Goal: Task Accomplishment & Management: Use online tool/utility

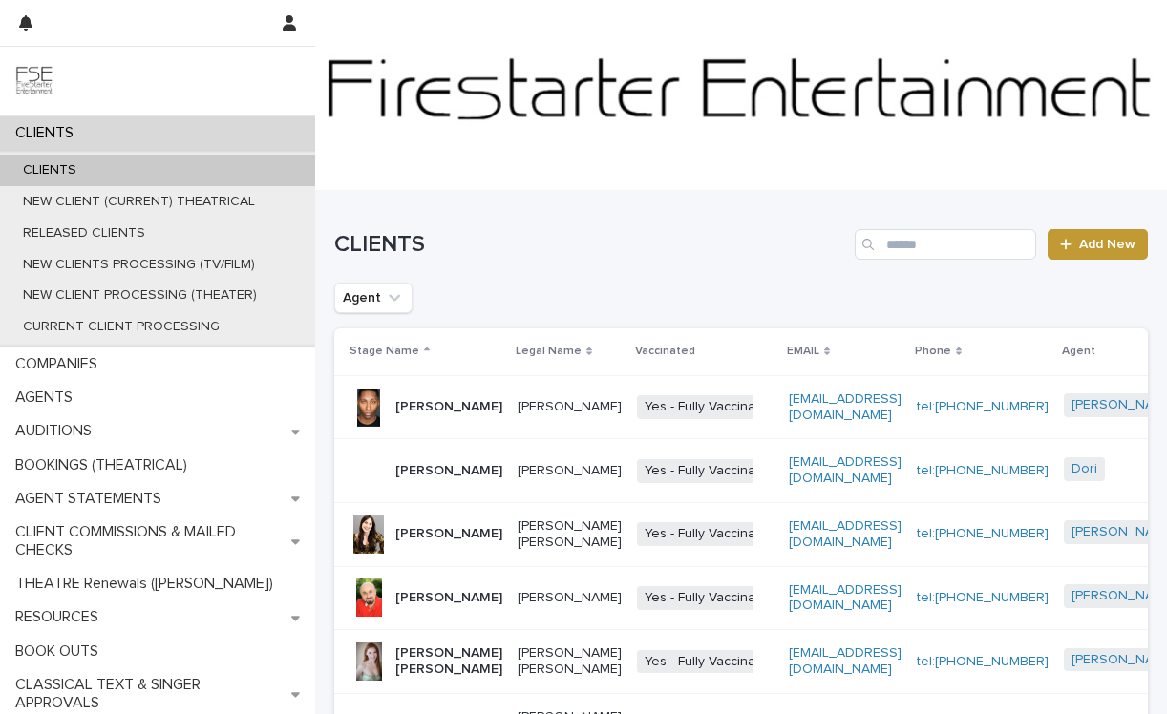
scroll to position [30, 0]
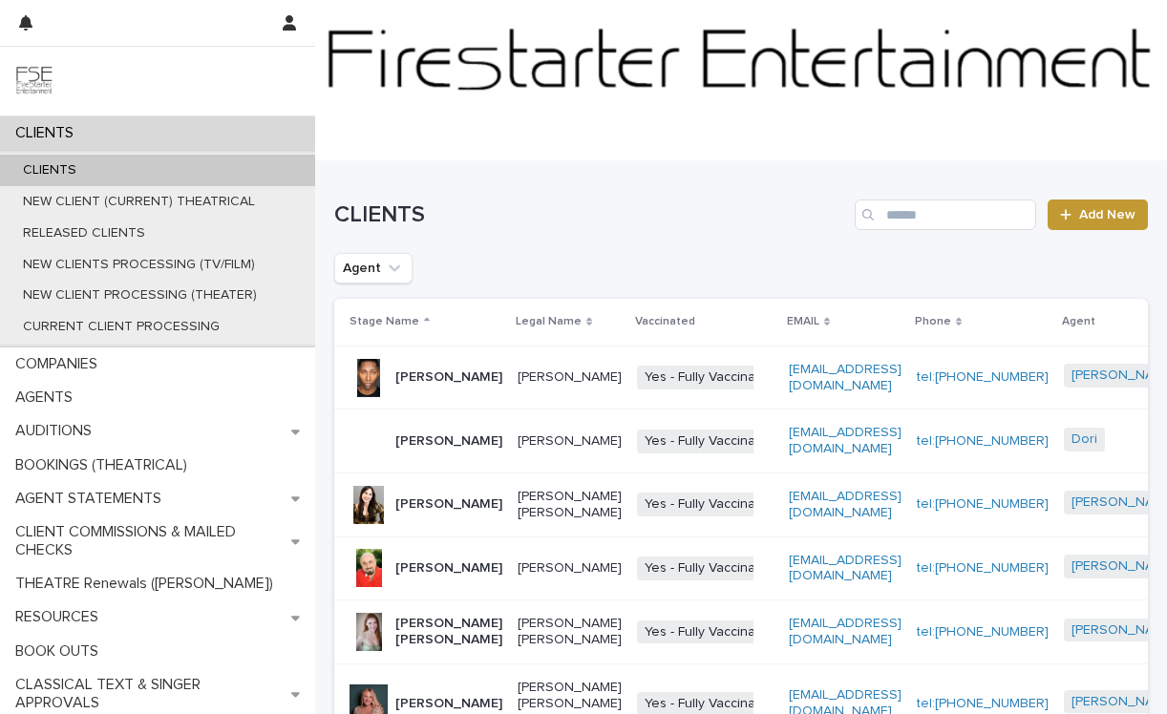
click at [875, 211] on div "Search" at bounding box center [869, 215] width 31 height 31
click at [890, 211] on input "Search" at bounding box center [944, 215] width 181 height 31
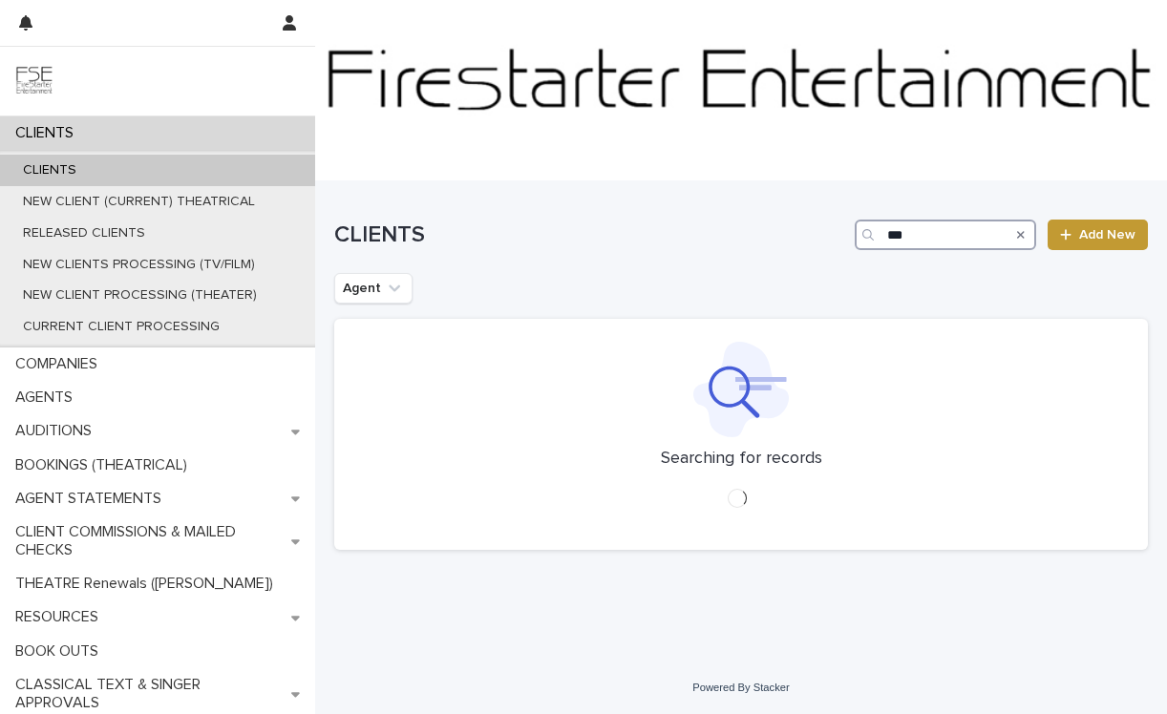
scroll to position [30, 0]
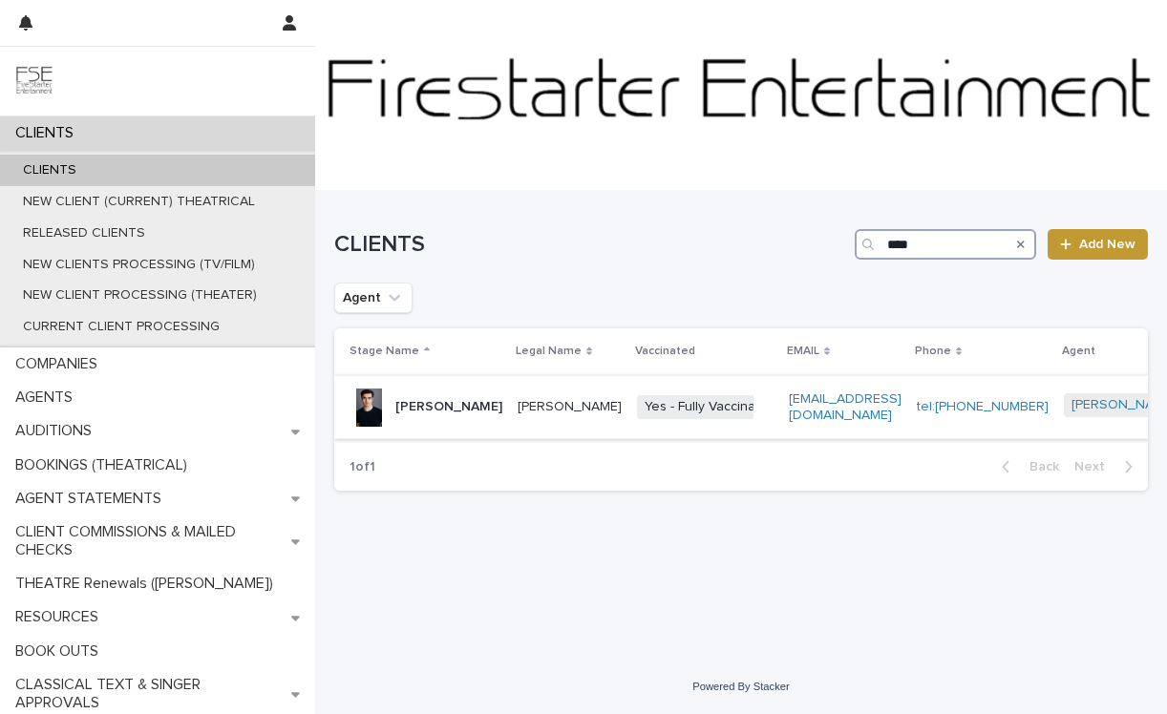
type input "****"
click at [632, 381] on td "Yes - Fully Vaccinated + 0" at bounding box center [705, 407] width 152 height 64
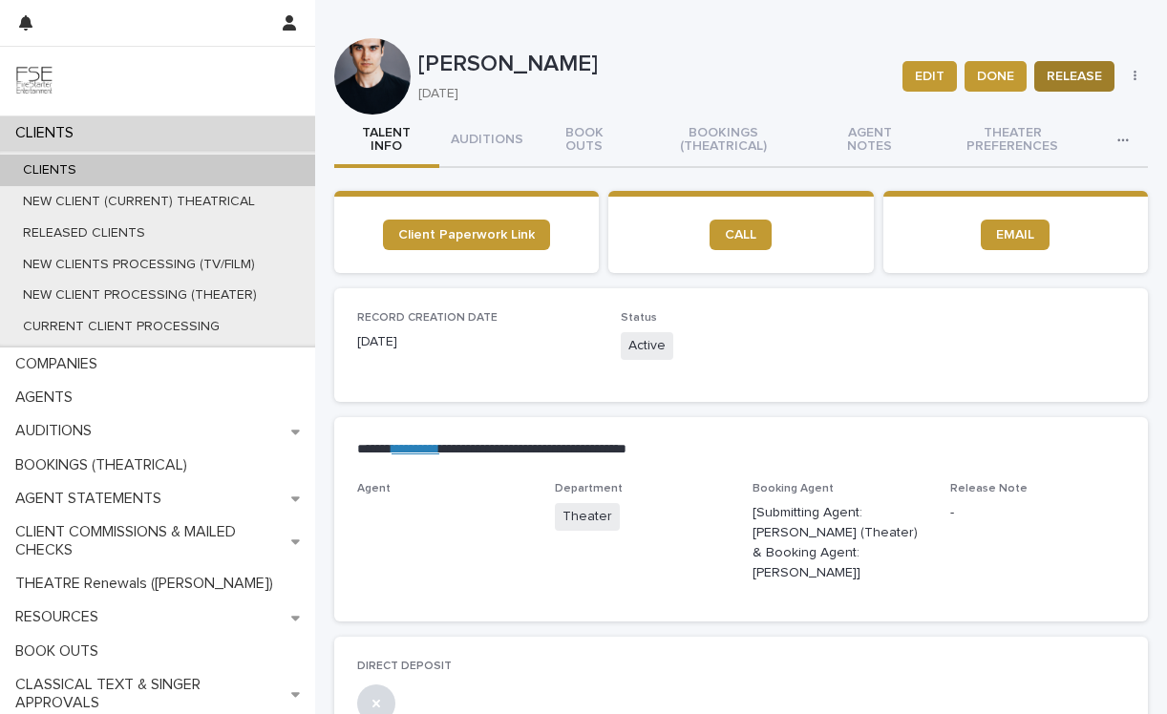
click at [1099, 71] on span "RELEASE" at bounding box center [1073, 76] width 55 height 19
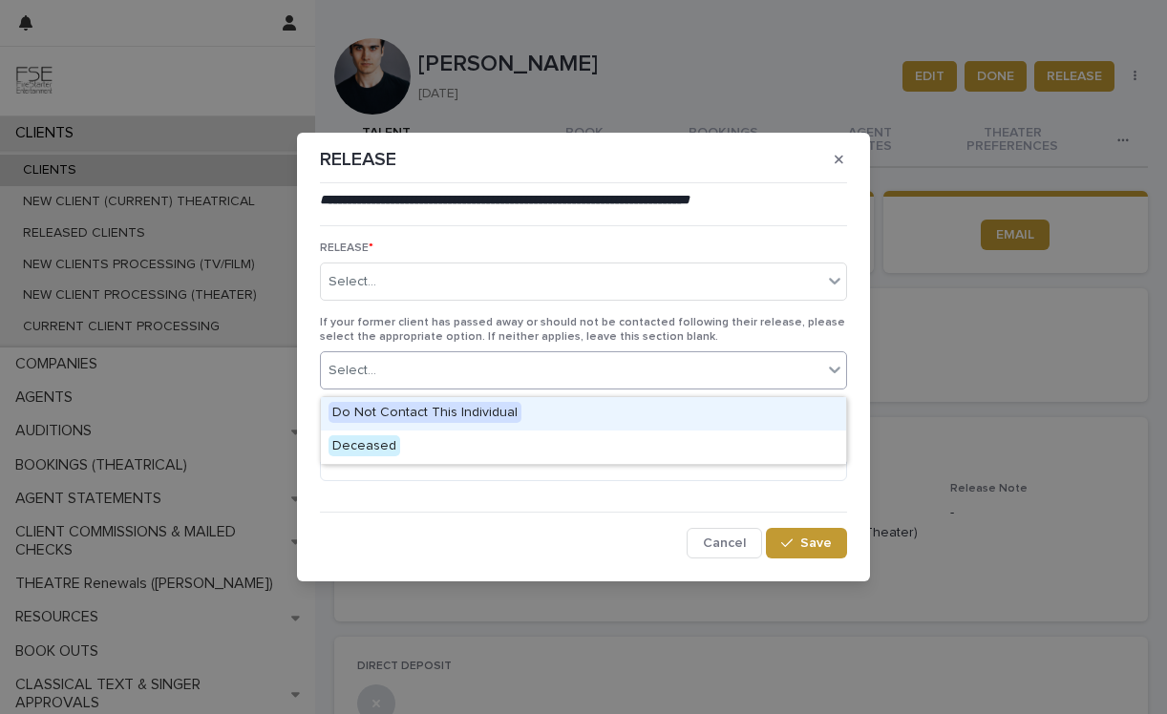
click at [538, 370] on div "Select..." at bounding box center [571, 371] width 501 height 32
click at [485, 426] on div "Do Not Contact This Individual" at bounding box center [583, 413] width 525 height 33
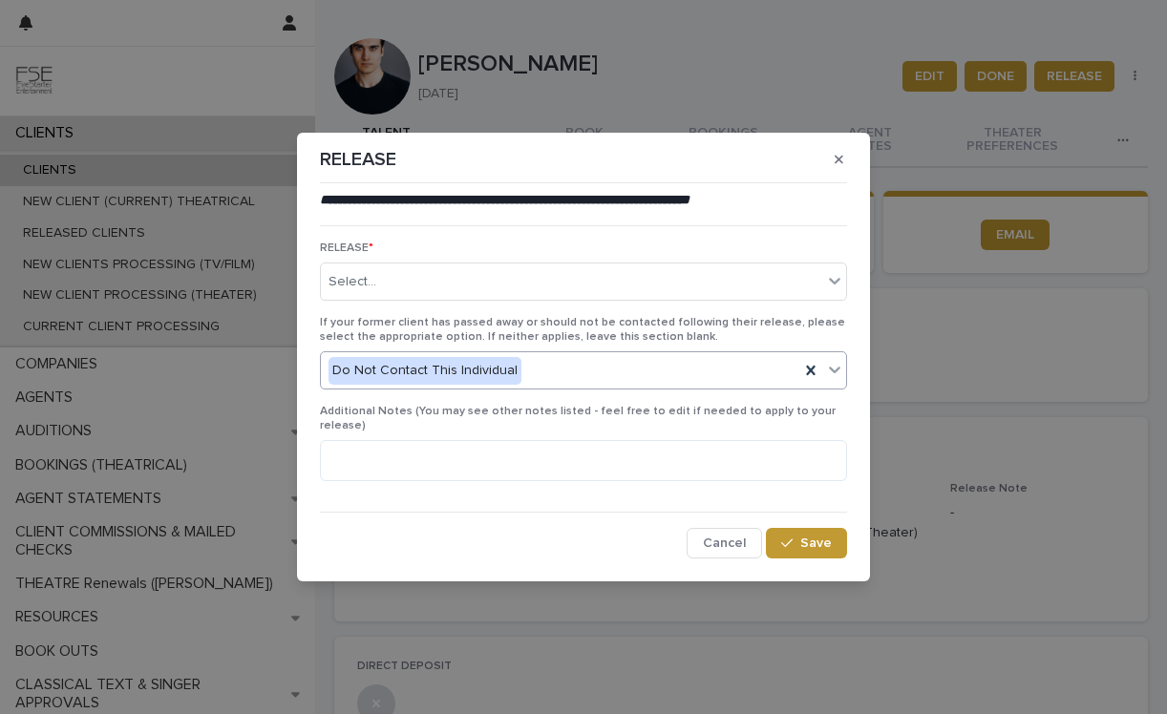
click at [719, 373] on div "Do Not Contact This Individual" at bounding box center [560, 371] width 478 height 32
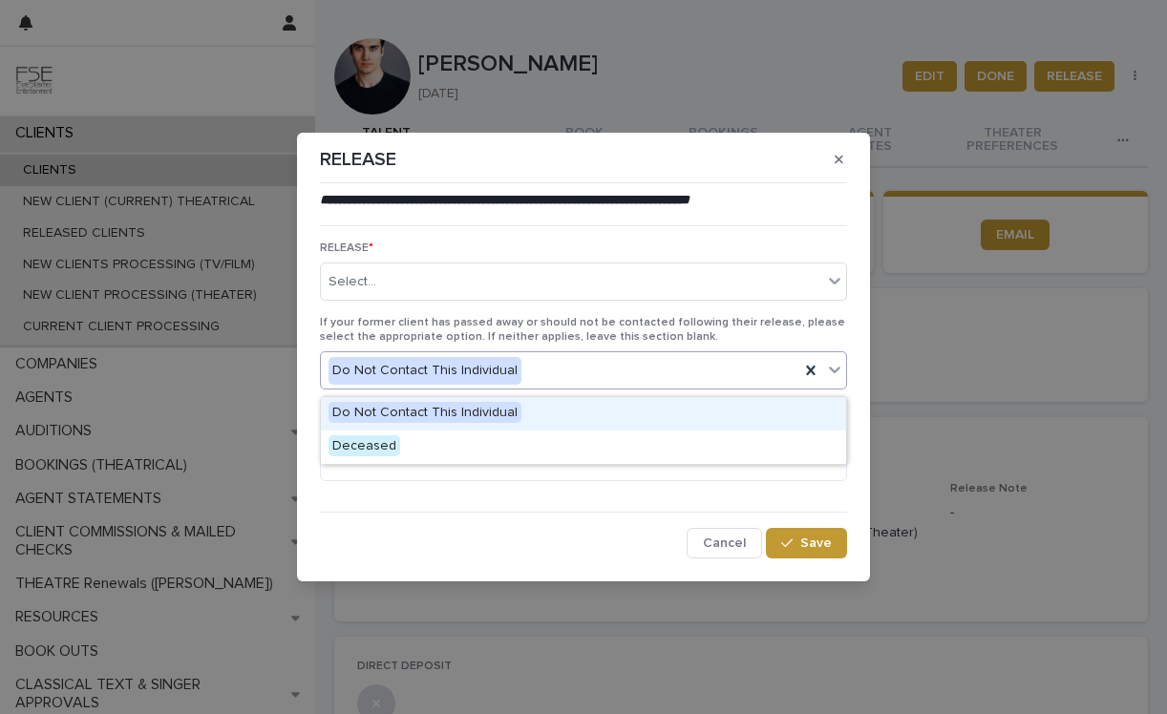
click at [746, 404] on div "Do Not Contact This Individual" at bounding box center [583, 413] width 525 height 33
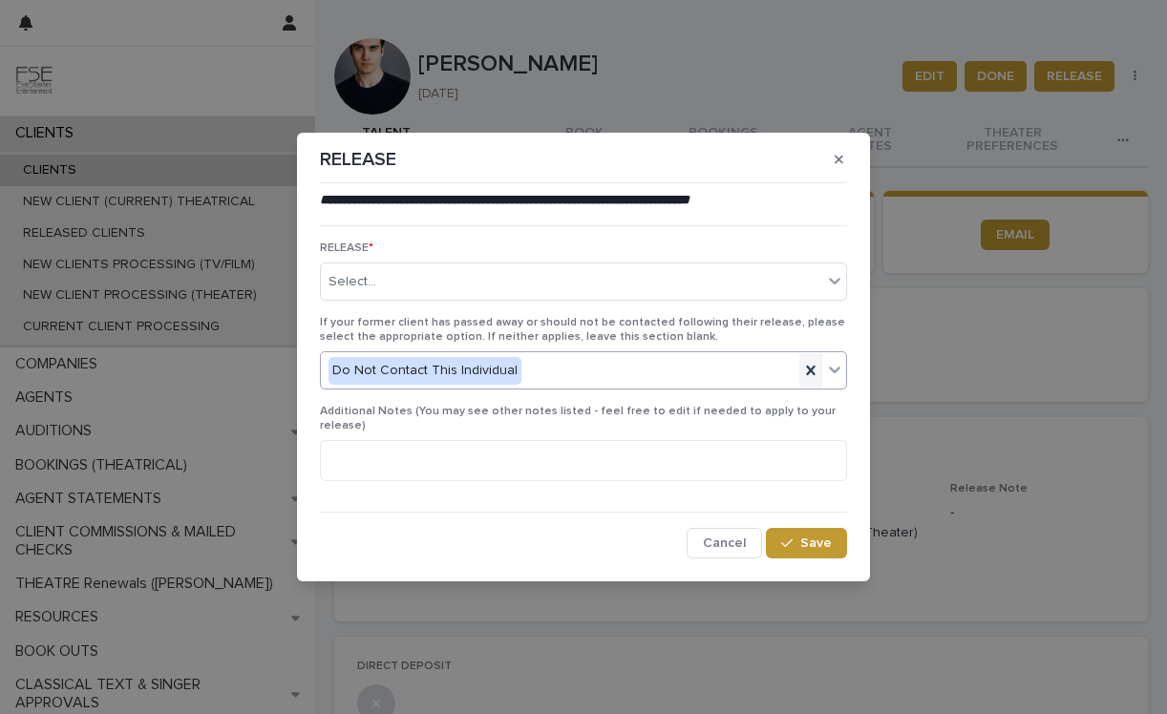
click at [810, 375] on icon at bounding box center [810, 371] width 9 height 10
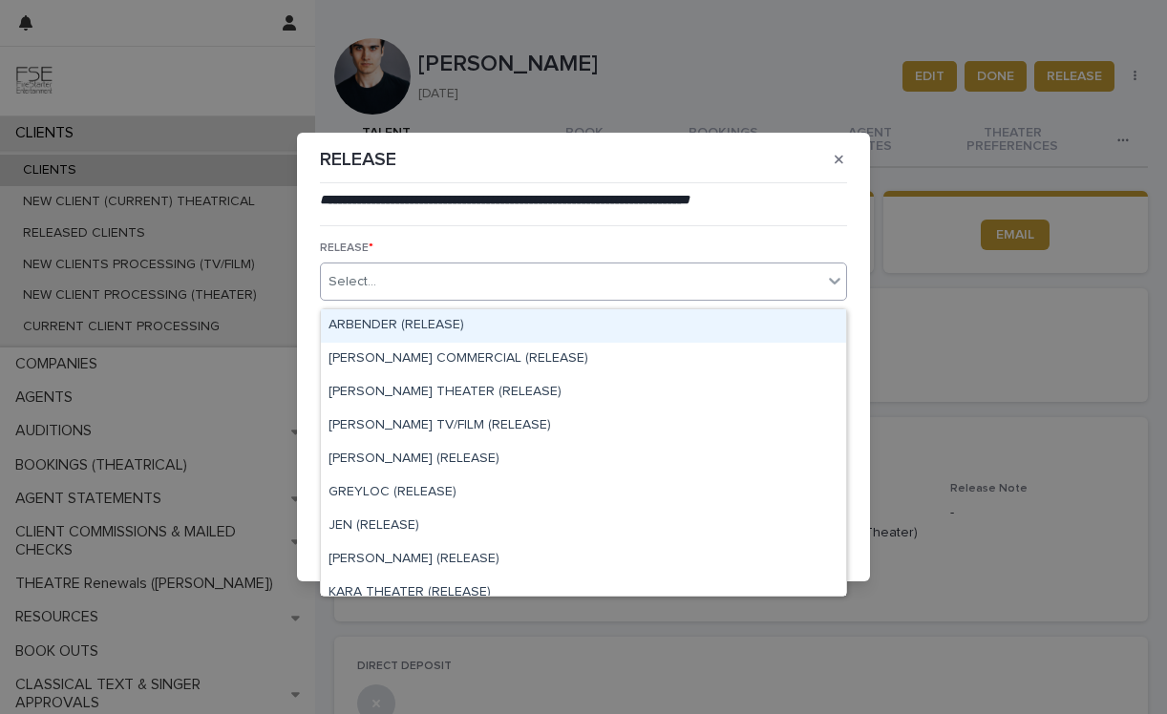
click at [781, 284] on div "Select..." at bounding box center [571, 282] width 501 height 32
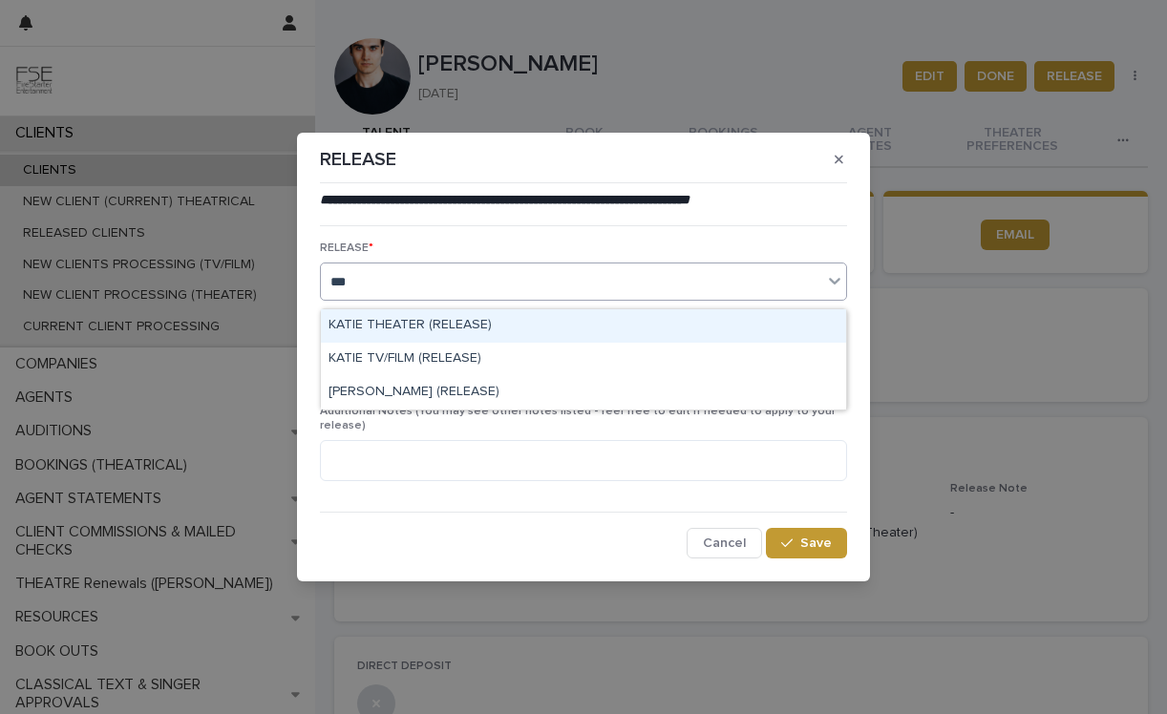
type input "****"
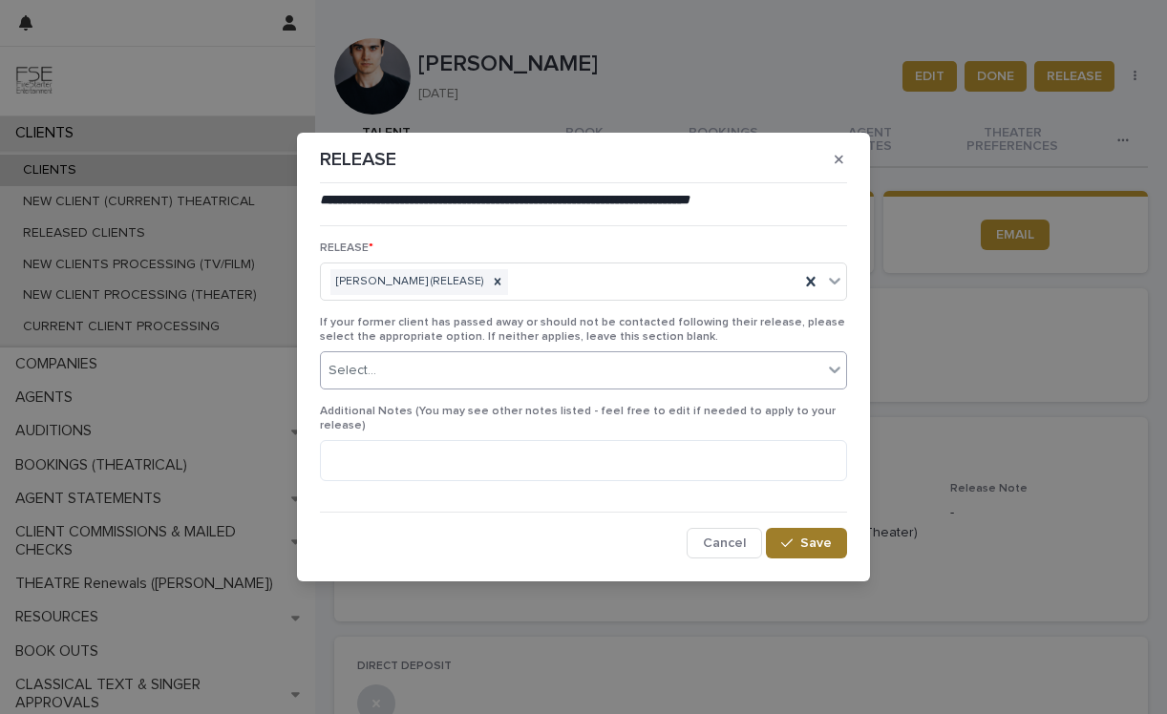
click at [782, 528] on button "Save" at bounding box center [806, 543] width 81 height 31
